Goal: Find specific page/section: Find specific page/section

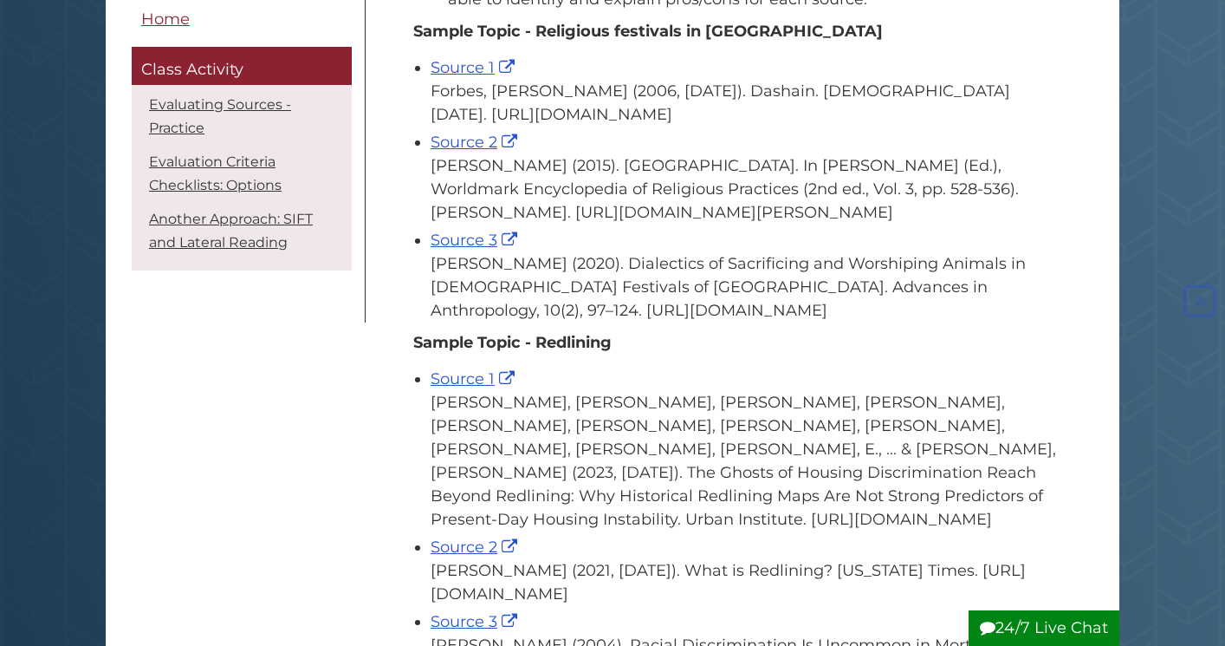
scroll to position [456, 0]
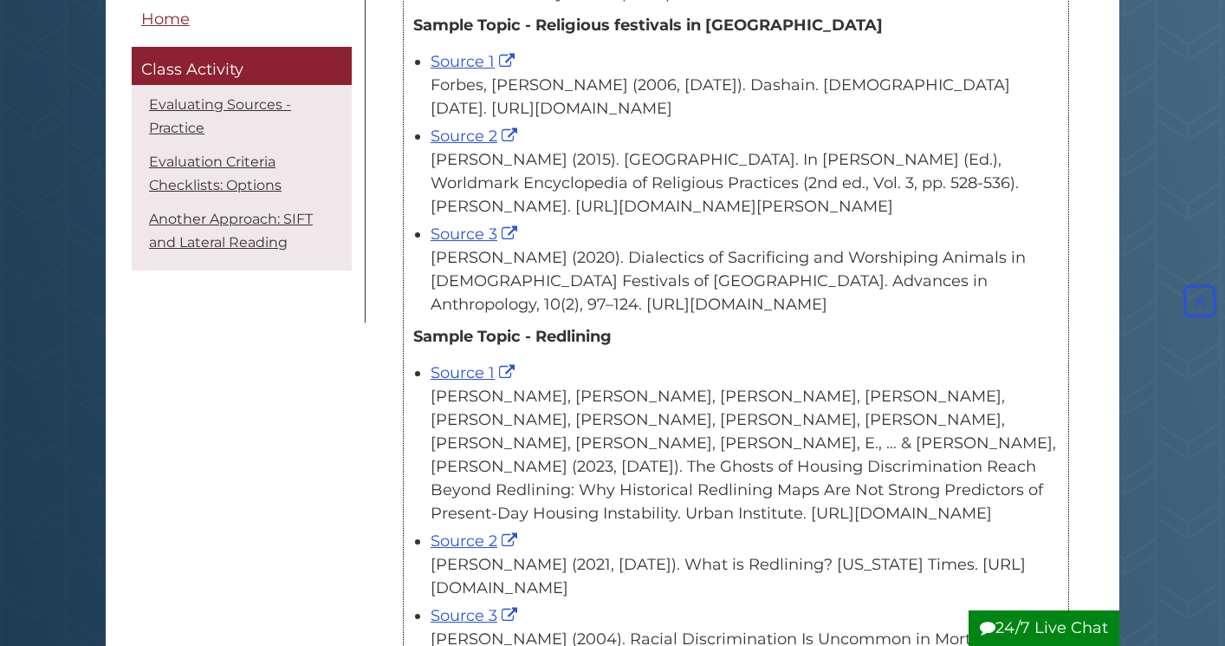
click at [630, 218] on div "[PERSON_NAME] (2015). [GEOGRAPHIC_DATA]. In [PERSON_NAME] (Ed.), Worldmark Ency…" at bounding box center [745, 183] width 628 height 70
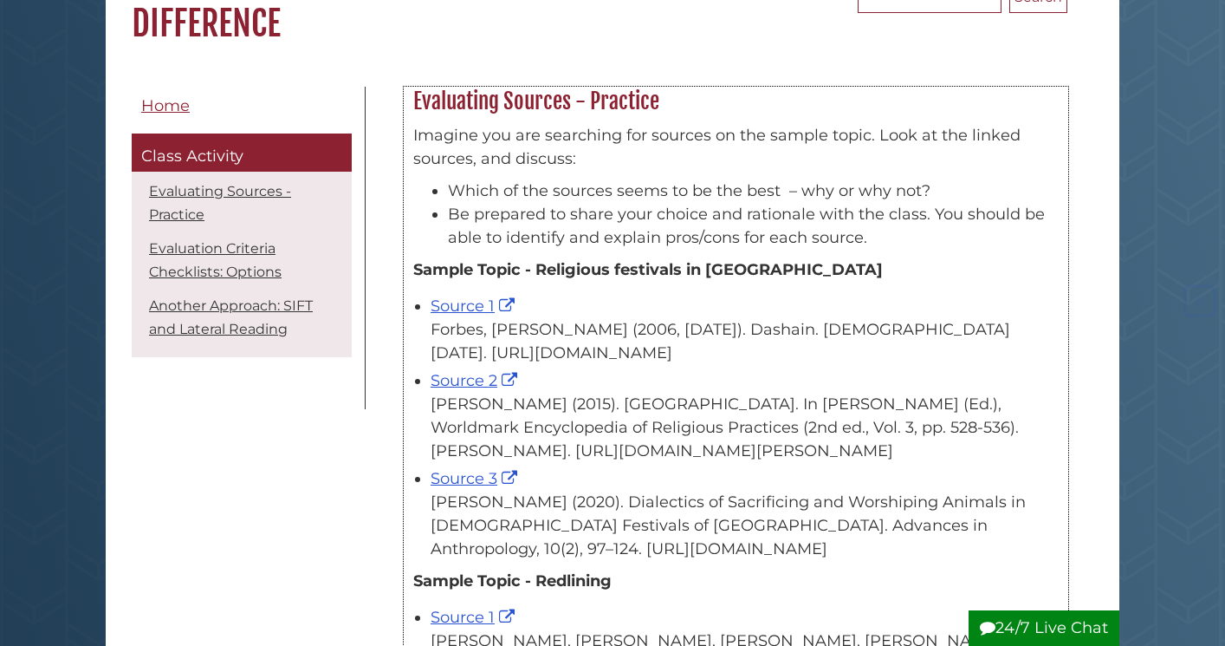
scroll to position [214, 0]
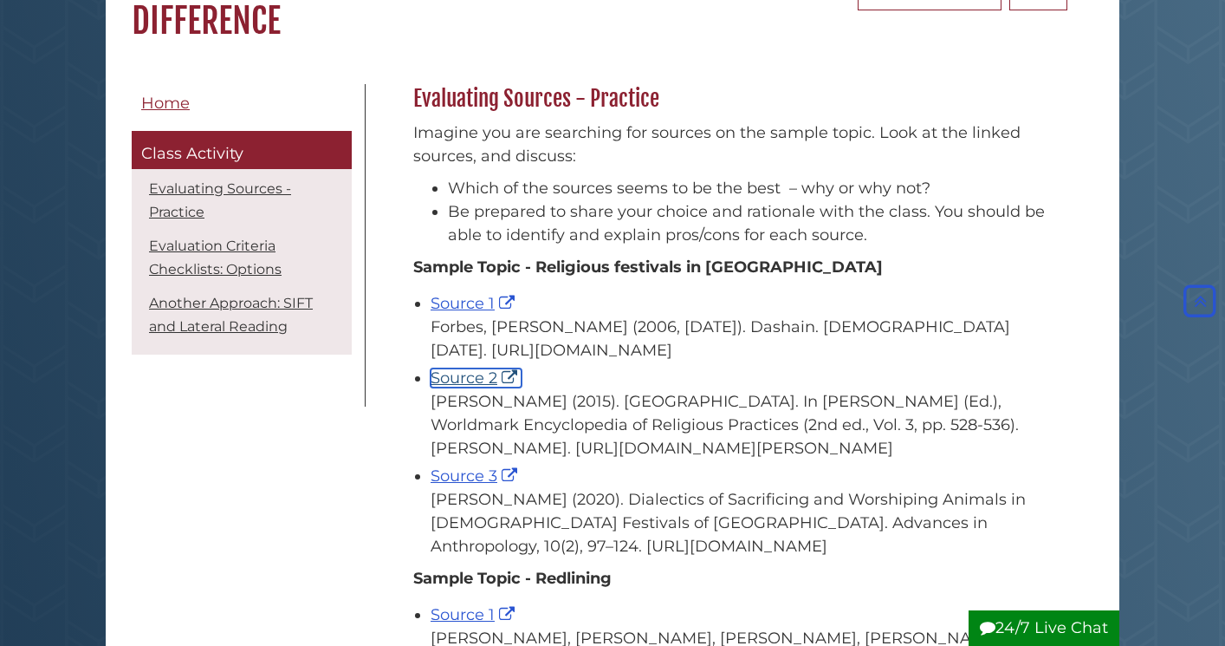
click at [463, 387] on link "Source 2" at bounding box center [476, 377] width 91 height 19
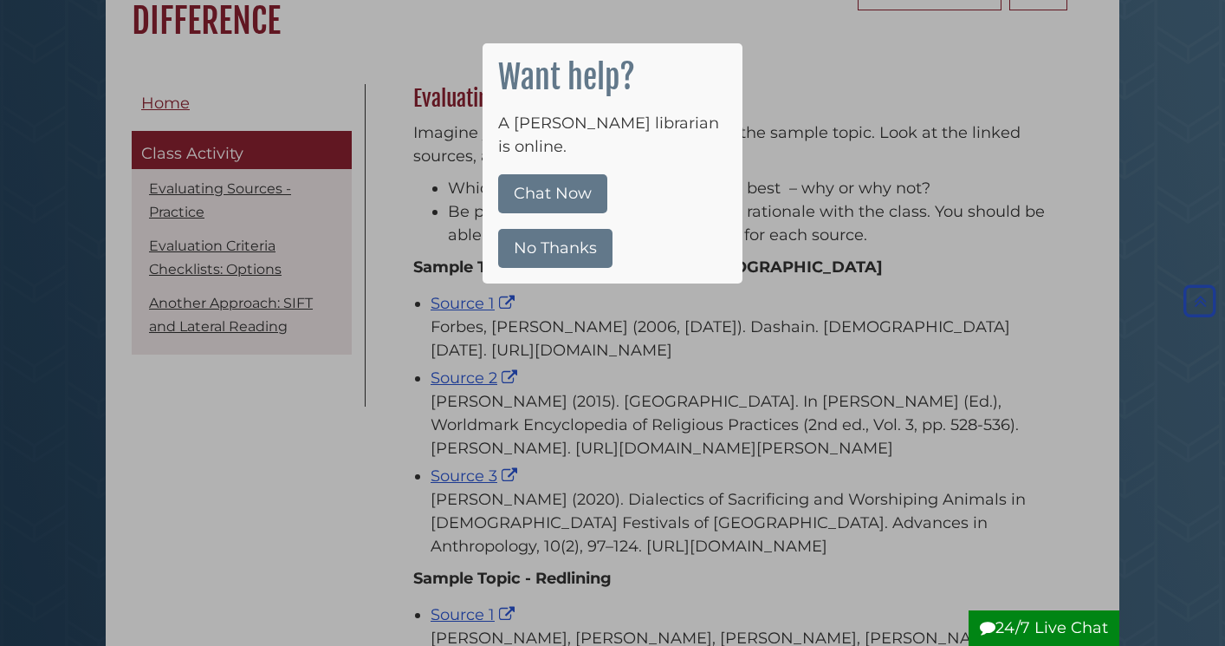
click at [543, 229] on button "No Thanks" at bounding box center [555, 248] width 114 height 39
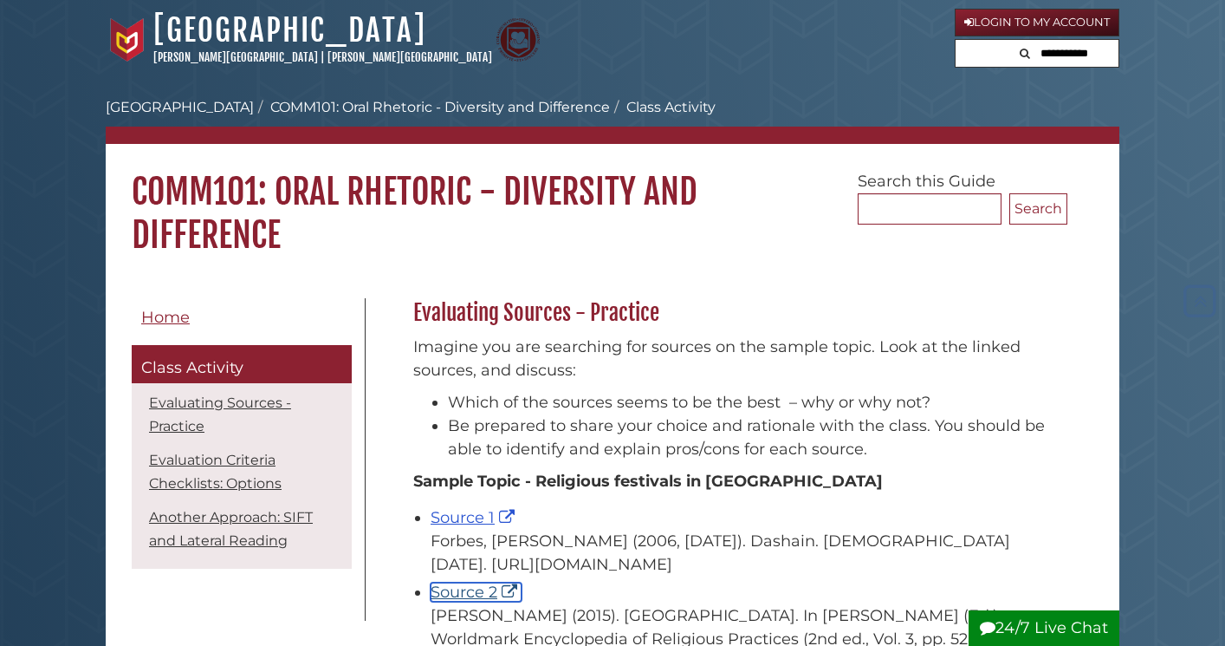
scroll to position [4, 0]
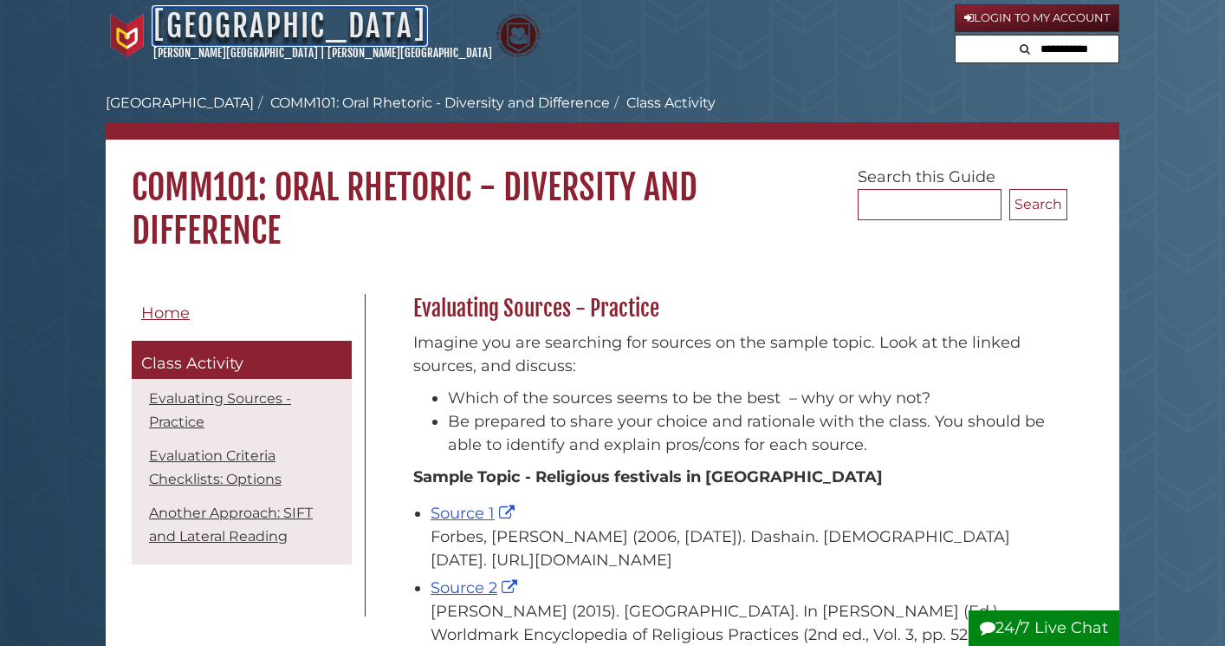
click at [195, 29] on link "[GEOGRAPHIC_DATA]" at bounding box center [289, 26] width 273 height 38
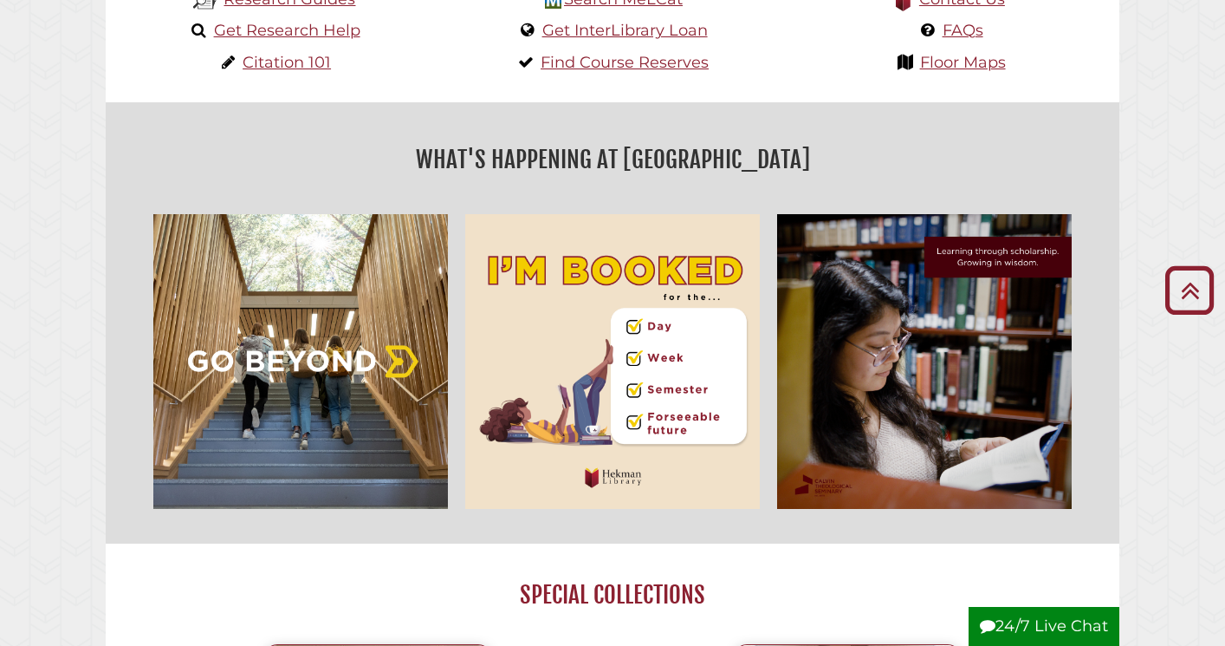
scroll to position [191, 0]
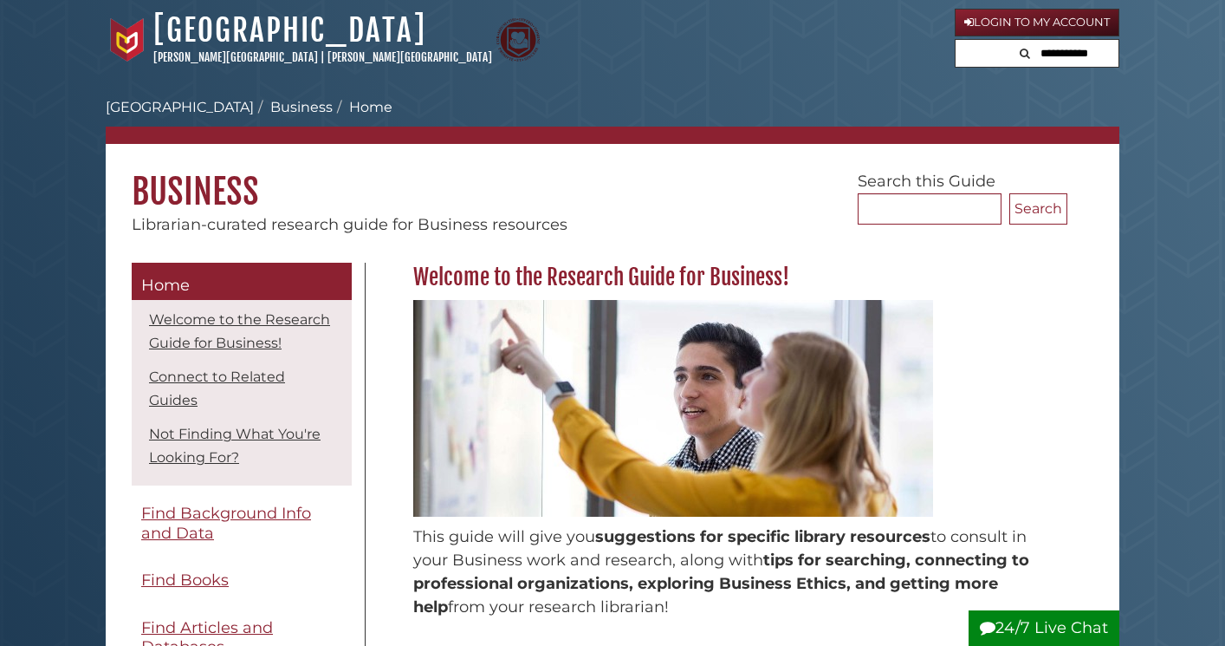
click at [477, 188] on h1 "Business" at bounding box center [613, 178] width 1014 height 69
click at [328, 57] on link "[PERSON_NAME][GEOGRAPHIC_DATA]" at bounding box center [410, 57] width 165 height 14
